Goal: Task Accomplishment & Management: Manage account settings

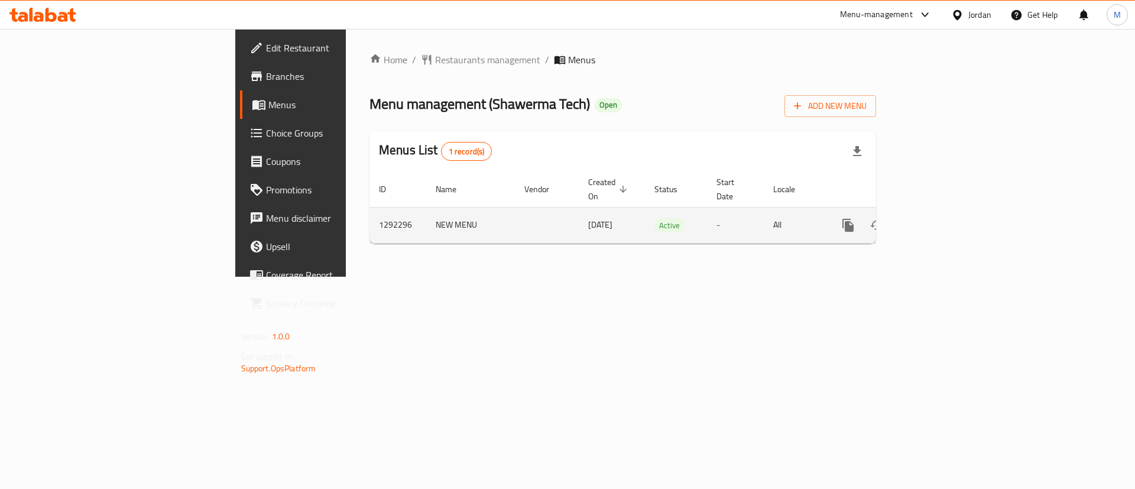
click at [939, 220] on icon "enhanced table" at bounding box center [933, 225] width 11 height 11
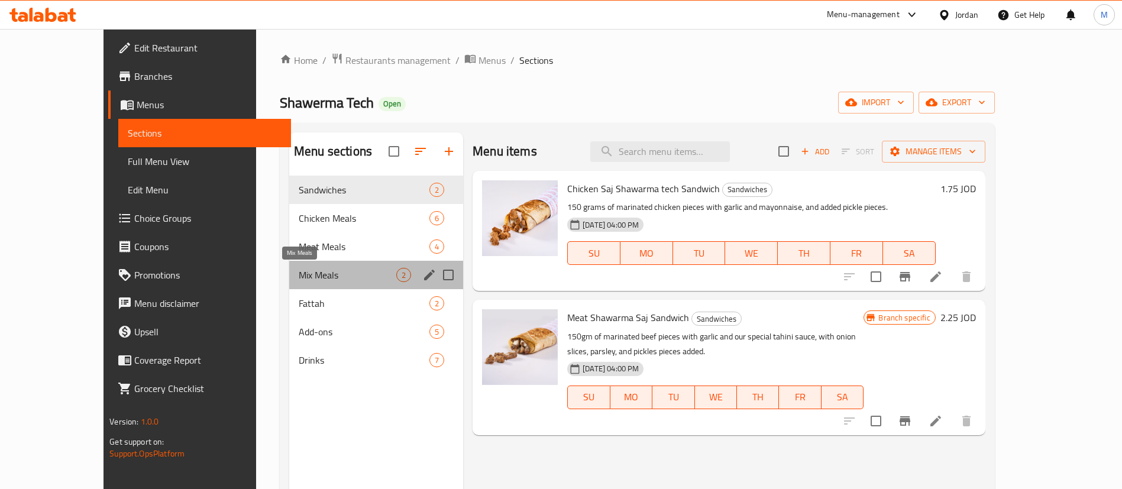
click at [326, 276] on span "Mix Meals" at bounding box center [348, 275] width 98 height 14
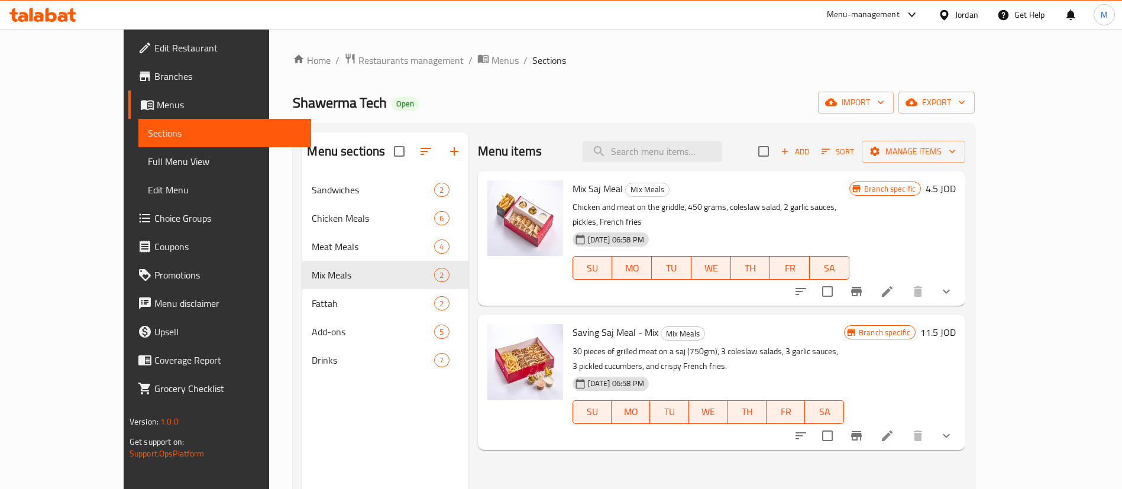
click at [589, 323] on span "Saving Saj Meal - Mix" at bounding box center [615, 332] width 86 height 18
copy h6 "Saving Saj Meal - Mix"
click at [960, 422] on div at bounding box center [874, 436] width 174 height 28
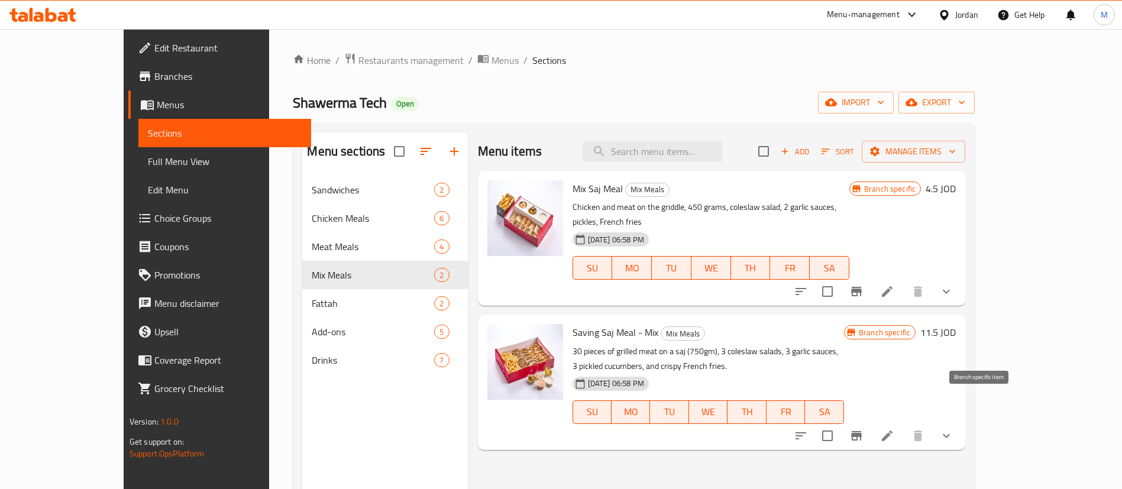
click at [870, 422] on button "Branch-specific-item" at bounding box center [856, 436] width 28 height 28
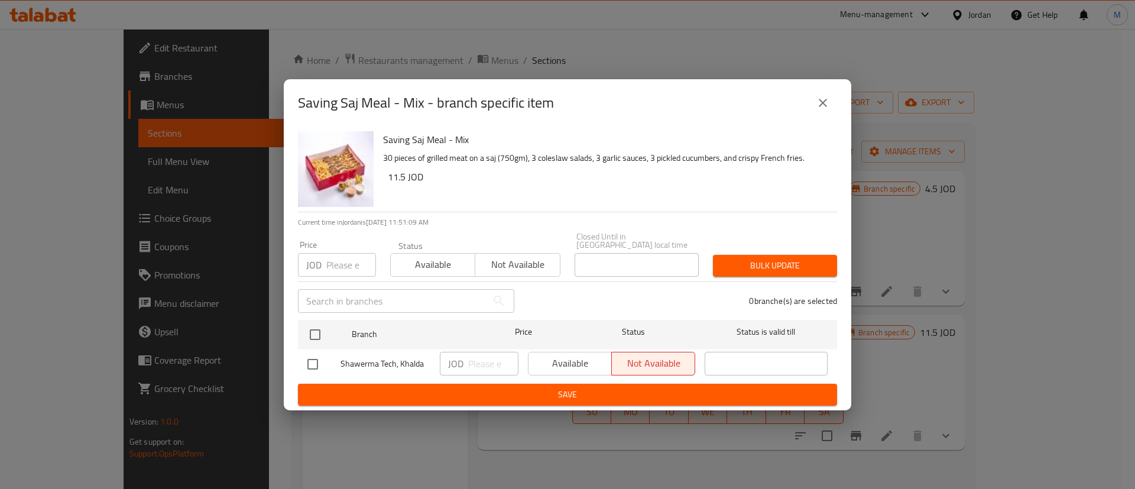
click at [820, 101] on icon "close" at bounding box center [823, 103] width 14 height 14
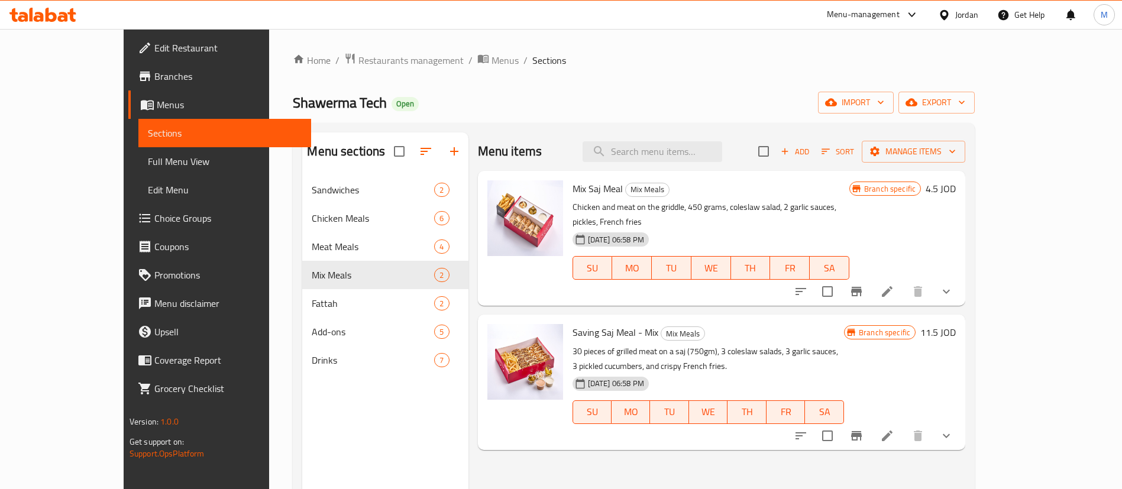
click at [870, 281] on button "Branch-specific-item" at bounding box center [856, 291] width 28 height 28
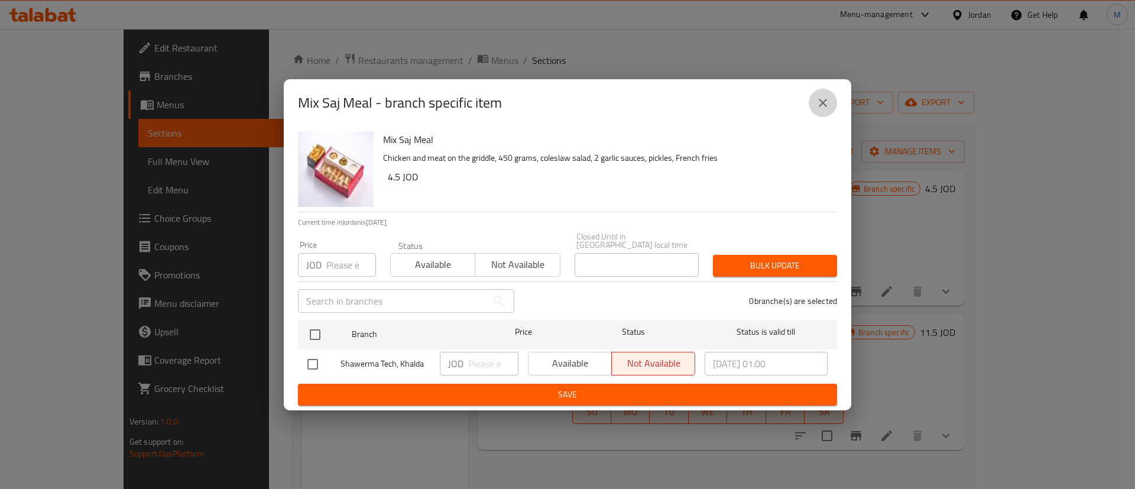
click at [830, 110] on button "close" at bounding box center [823, 103] width 28 height 28
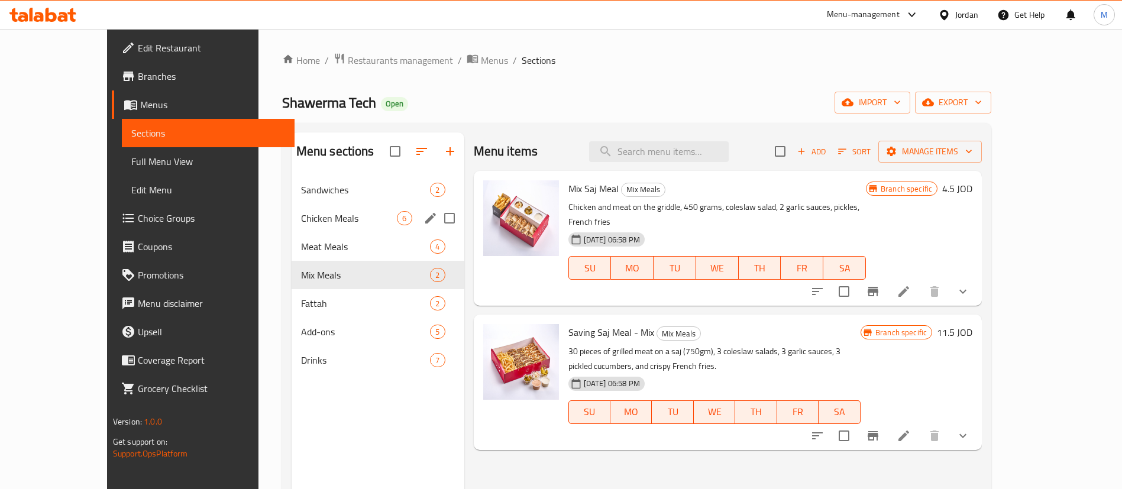
click at [292, 232] on div "Meat Meals 4" at bounding box center [378, 246] width 173 height 28
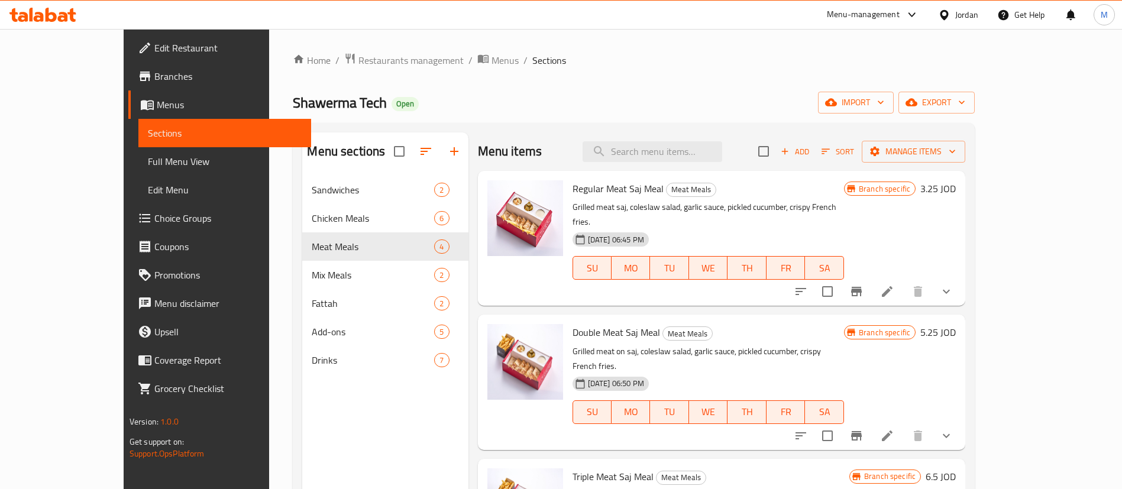
click at [863, 284] on icon "Branch-specific-item" at bounding box center [856, 291] width 14 height 14
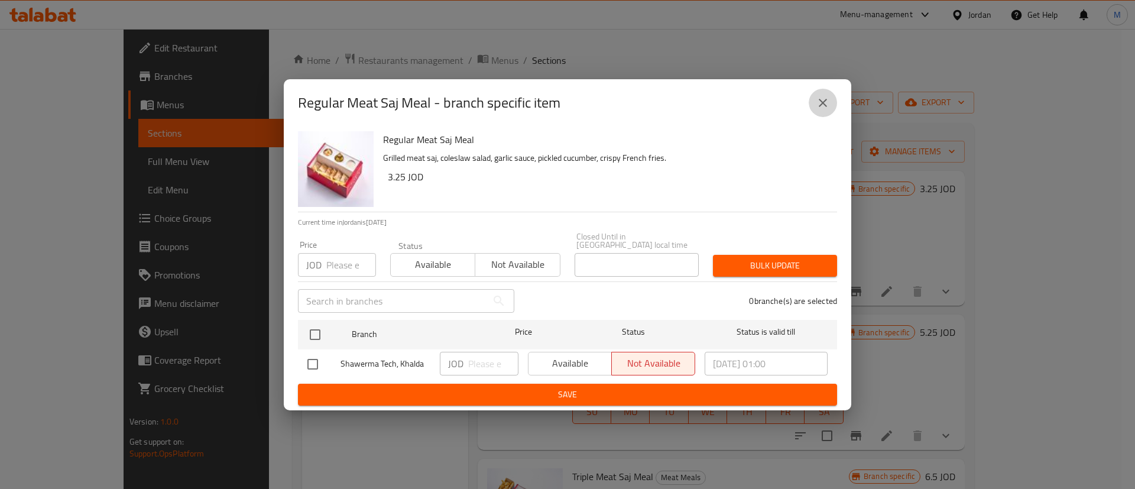
click at [822, 110] on icon "close" at bounding box center [823, 103] width 14 height 14
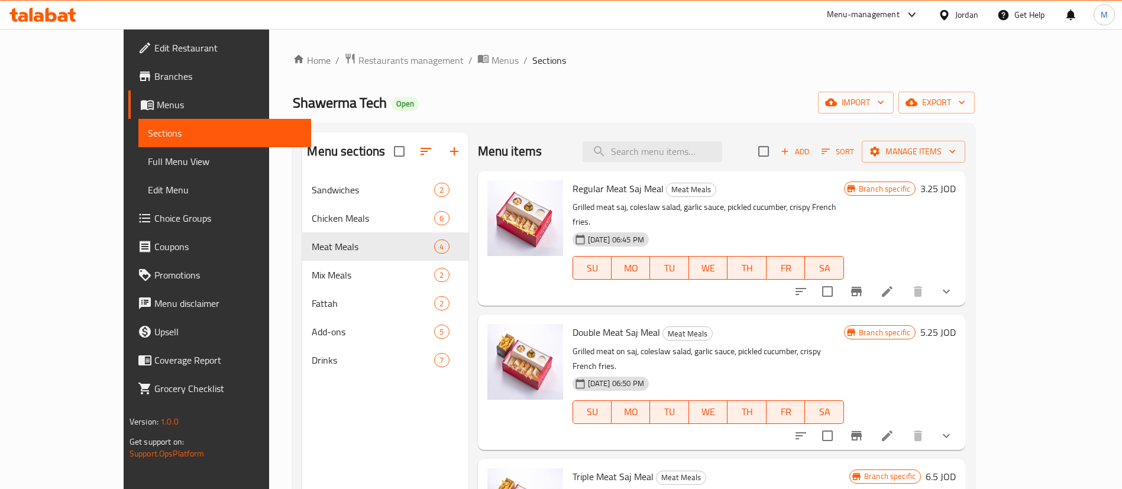
click at [312, 211] on span "Chicken Meals" at bounding box center [373, 218] width 122 height 14
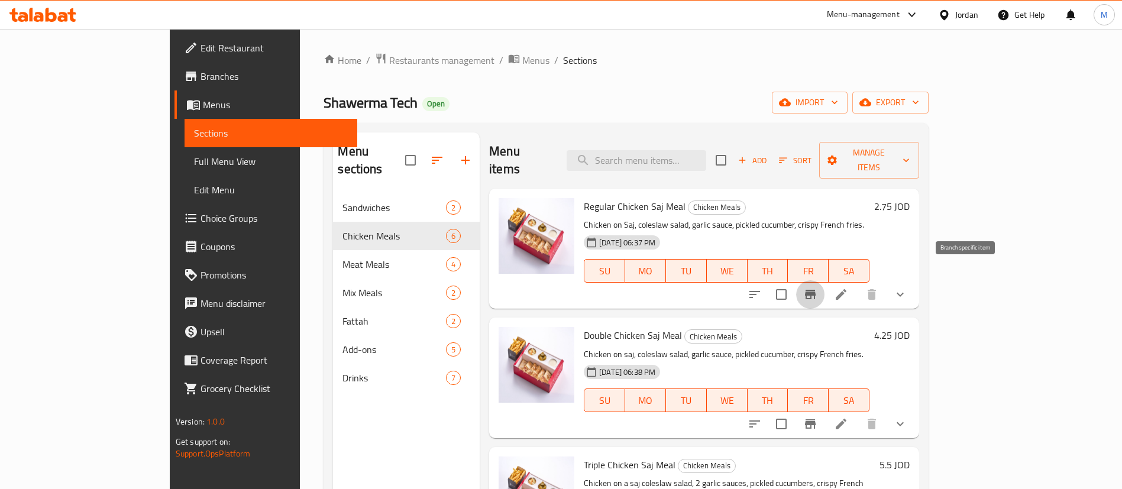
click at [815, 290] on icon "Branch-specific-item" at bounding box center [810, 294] width 11 height 9
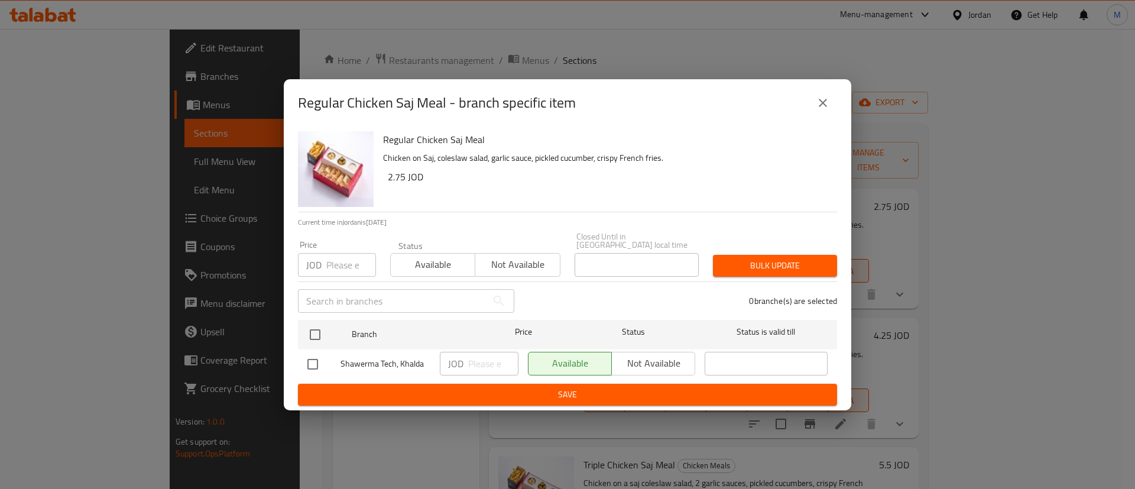
click at [819, 101] on icon "close" at bounding box center [823, 103] width 14 height 14
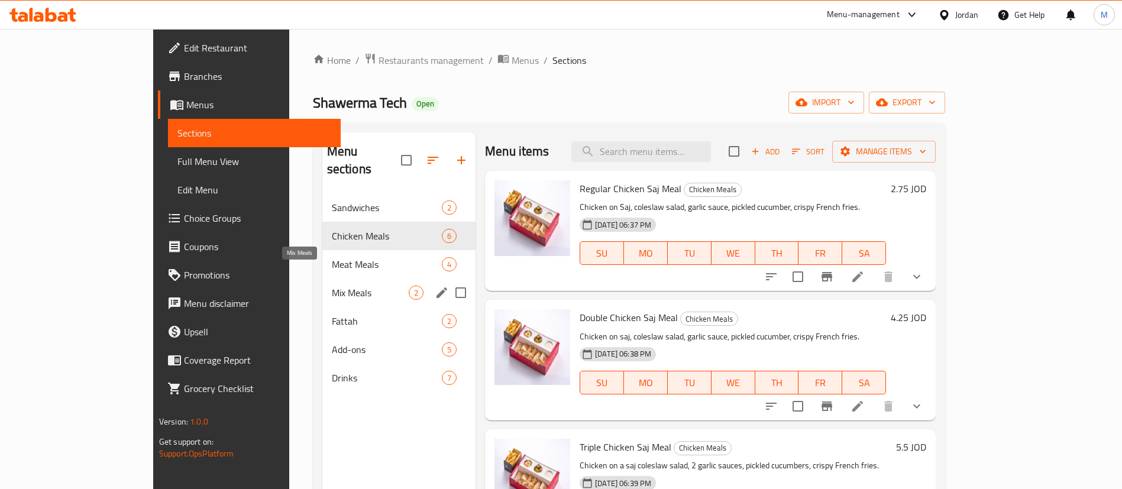
click at [332, 286] on span "Mix Meals" at bounding box center [370, 293] width 77 height 14
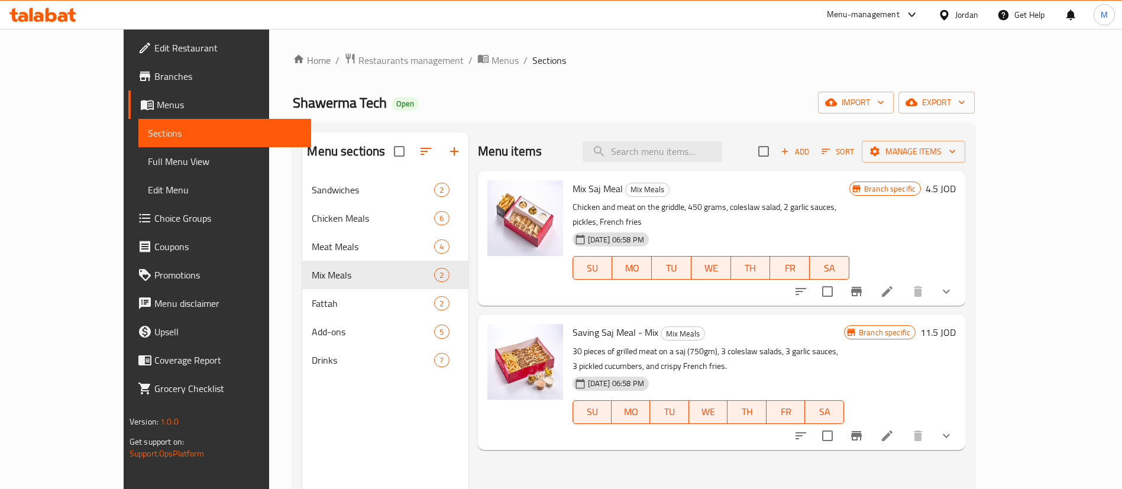
click at [577, 323] on span "Saving Saj Meal - Mix" at bounding box center [615, 332] width 86 height 18
copy h6 "Saving Saj Meal - Mix"
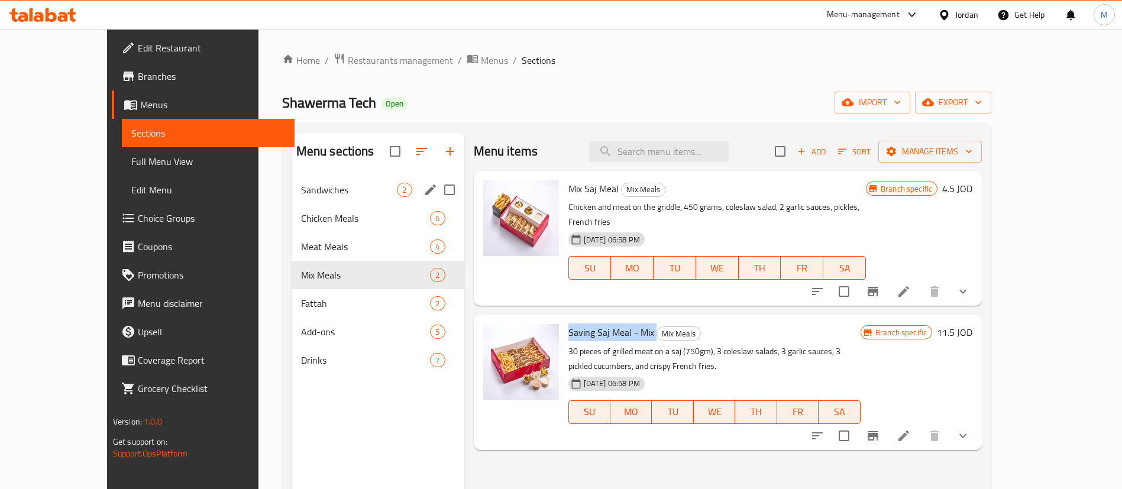
click at [292, 201] on div "Sandwiches 2" at bounding box center [378, 190] width 173 height 28
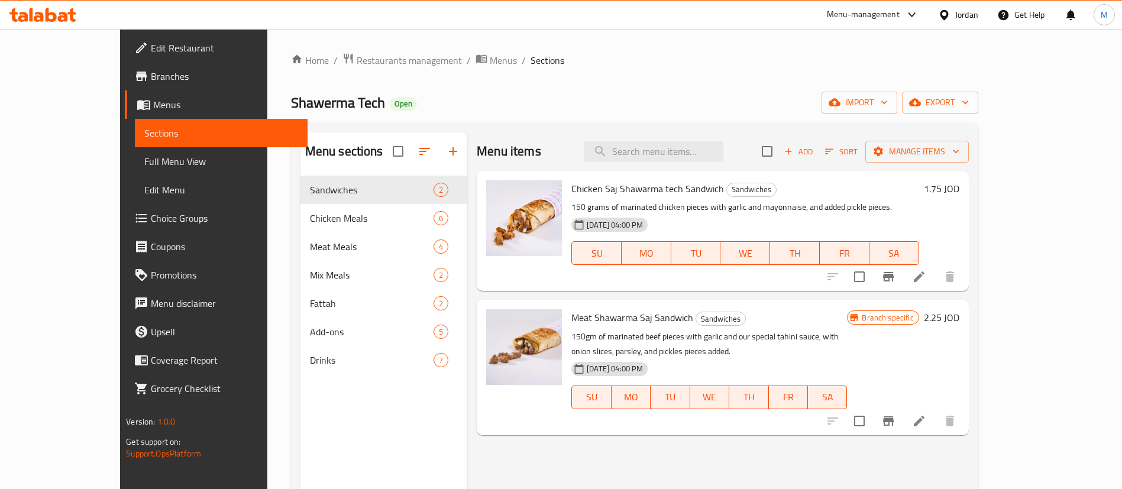
click at [610, 185] on span "Chicken Saj Shawarma tech Sandwich" at bounding box center [647, 189] width 153 height 18
copy h6 "Chicken Saj Shawarma tech Sandwich"
click at [902, 288] on button "Branch-specific-item" at bounding box center [888, 277] width 28 height 28
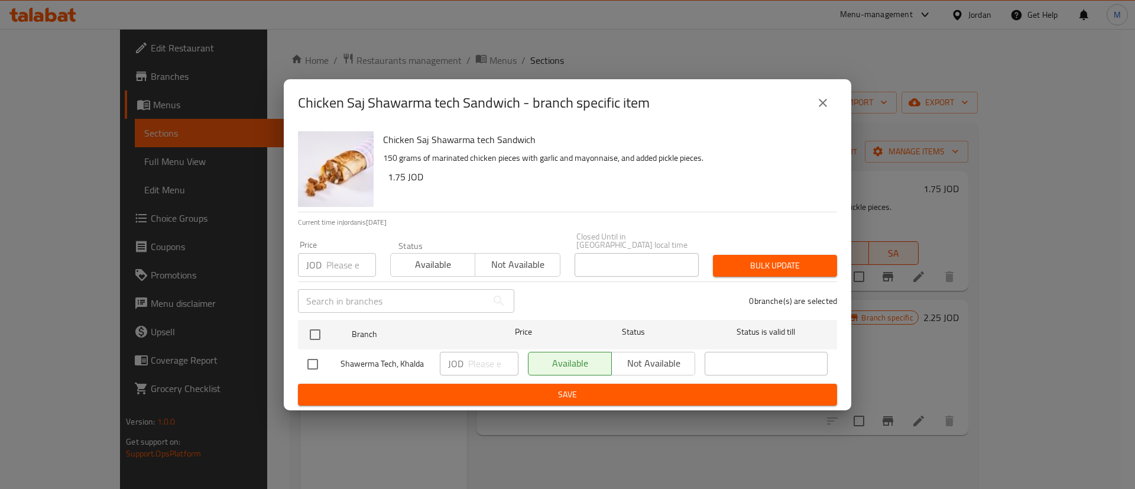
click at [828, 105] on icon "close" at bounding box center [823, 103] width 14 height 14
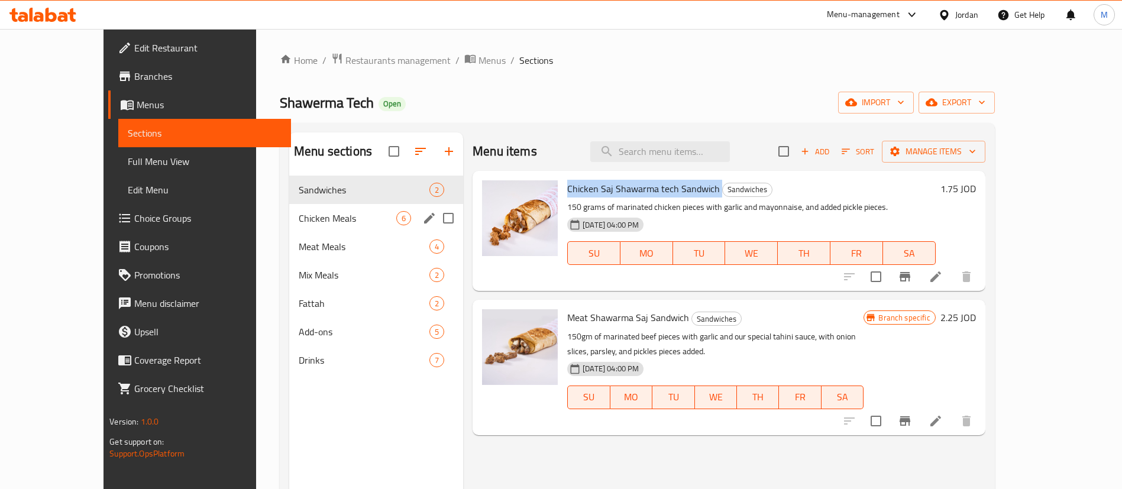
click at [324, 224] on span "Chicken Meals" at bounding box center [348, 218] width 98 height 14
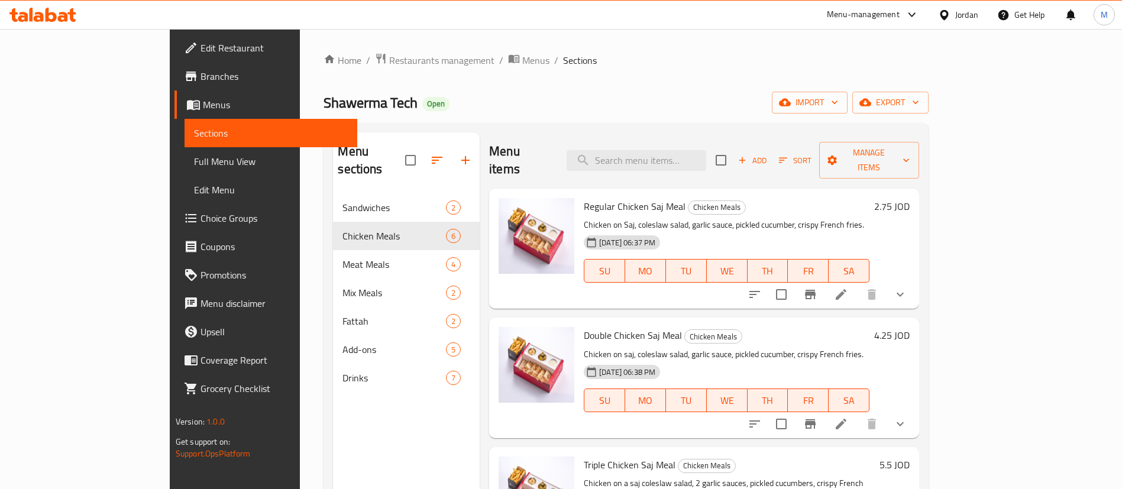
click at [594, 198] on span "Regular Chicken Saj Meal" at bounding box center [635, 207] width 102 height 18
copy h6 "Regular Chicken Saj Meal"
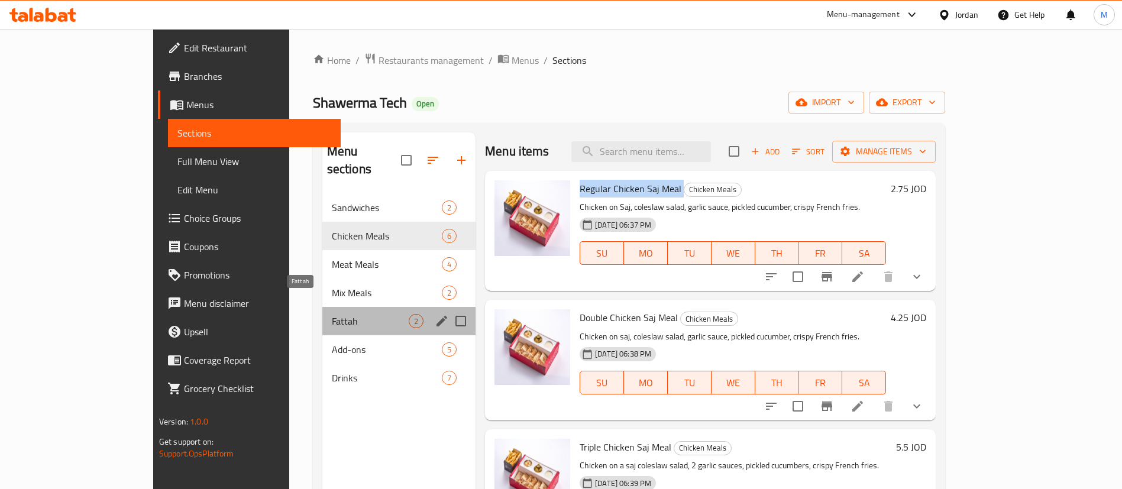
click at [336, 314] on span "Fattah" at bounding box center [370, 321] width 77 height 14
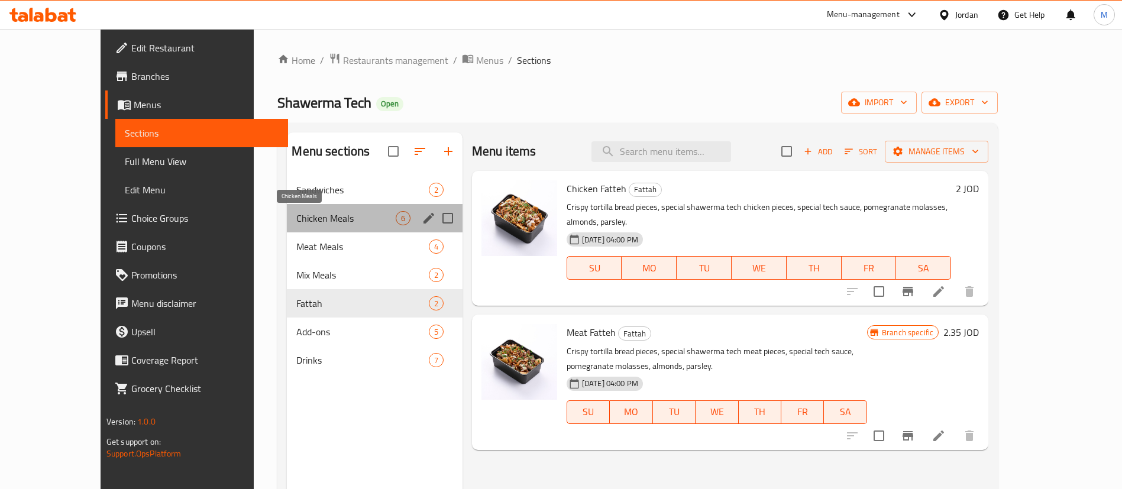
click at [325, 218] on span "Chicken Meals" at bounding box center [345, 218] width 99 height 14
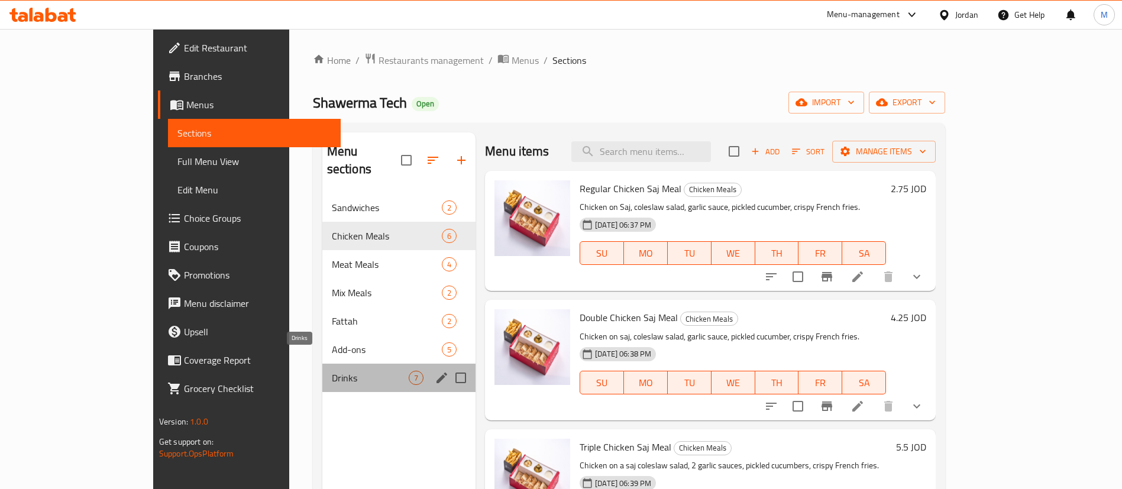
click at [352, 371] on span "Drinks" at bounding box center [370, 378] width 77 height 14
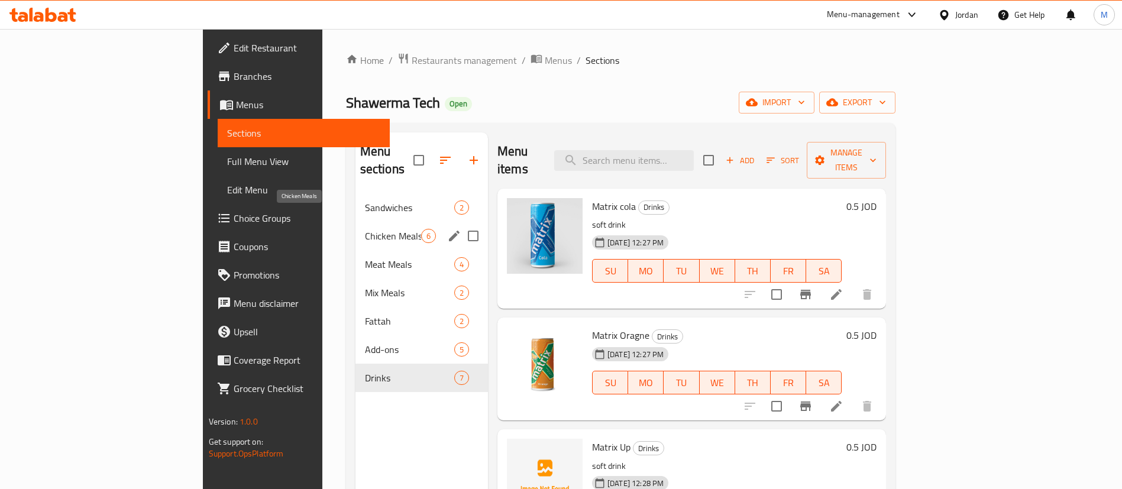
click at [365, 229] on span "Chicken Meals" at bounding box center [393, 236] width 56 height 14
